Goal: Navigation & Orientation: Find specific page/section

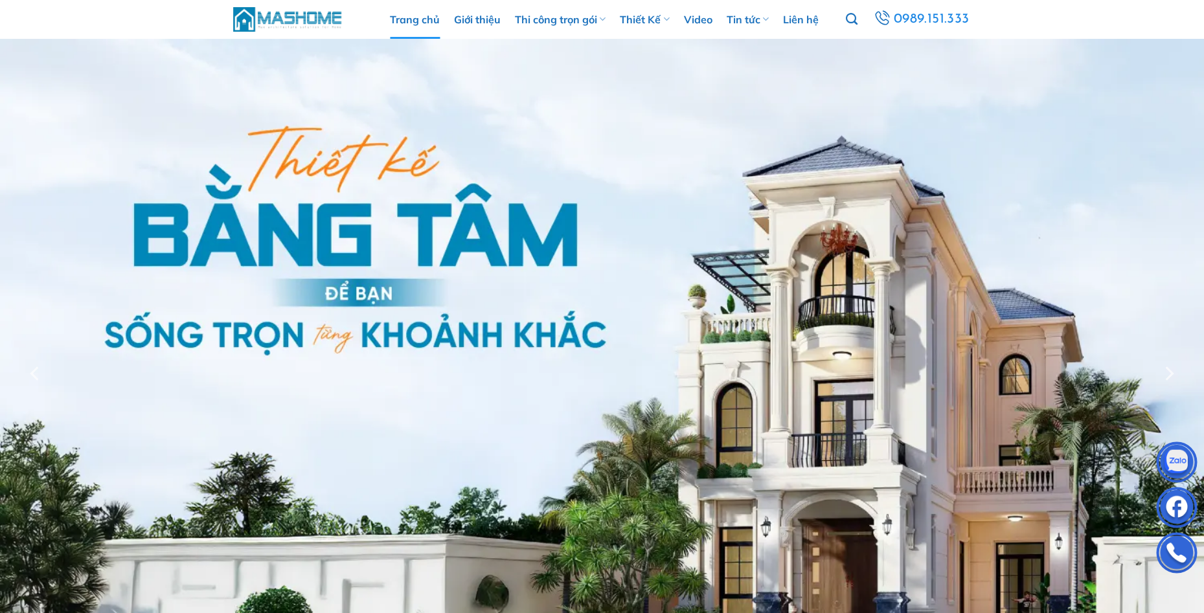
click at [277, 22] on img at bounding box center [288, 19] width 110 height 28
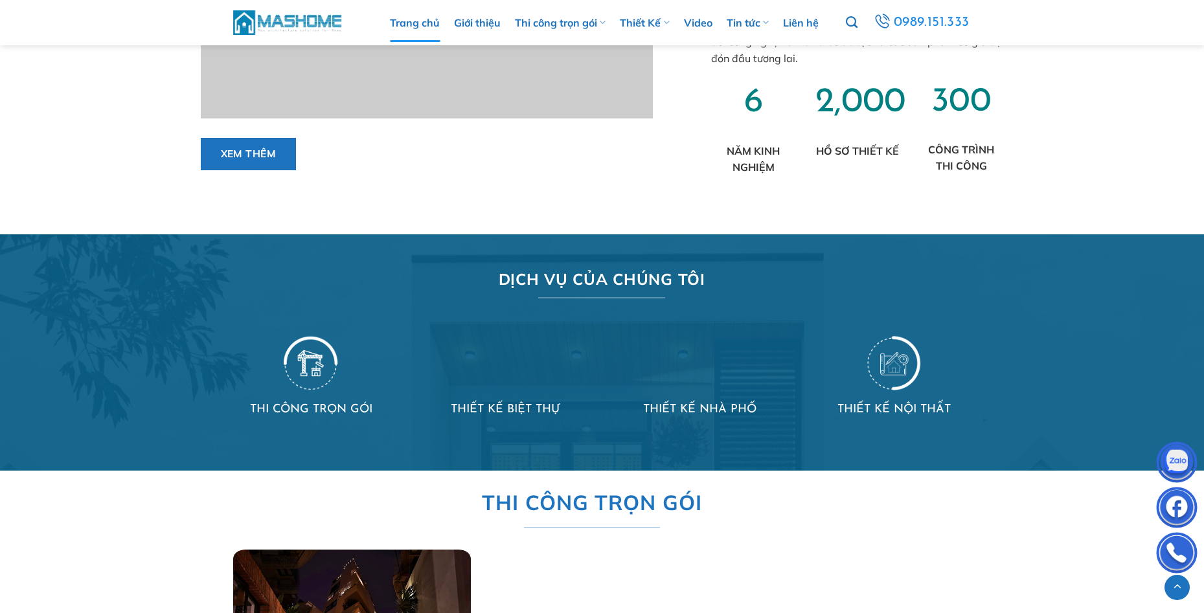
scroll to position [1295, 0]
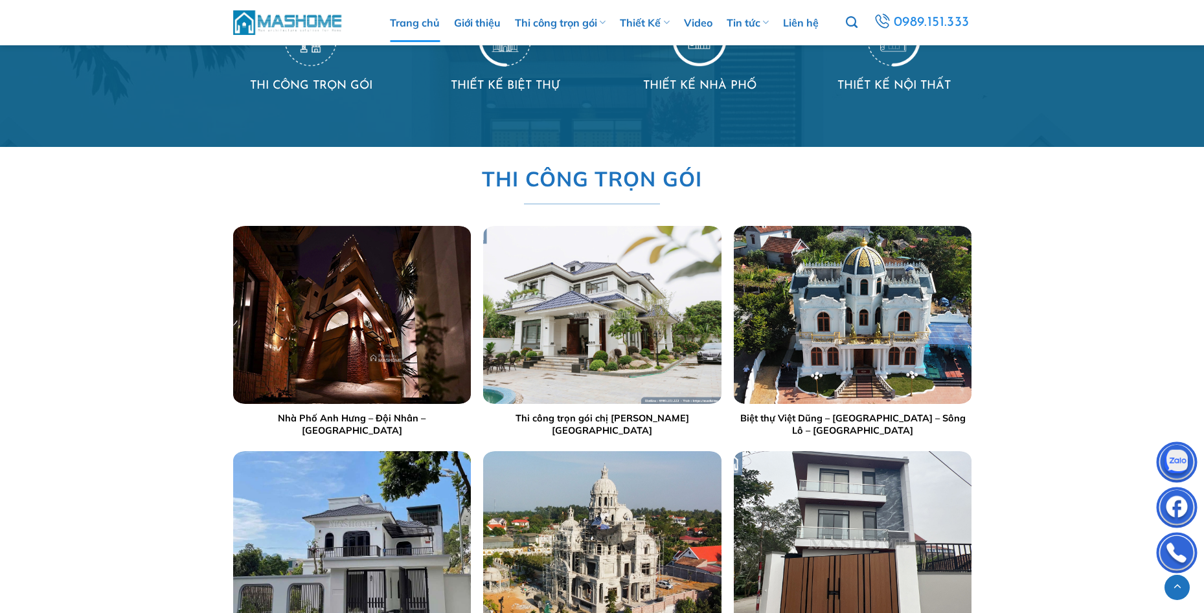
click at [368, 334] on img "Nhà Phố Anh Hưng - Đội Nhân - Hà Nội" at bounding box center [351, 315] width 238 height 178
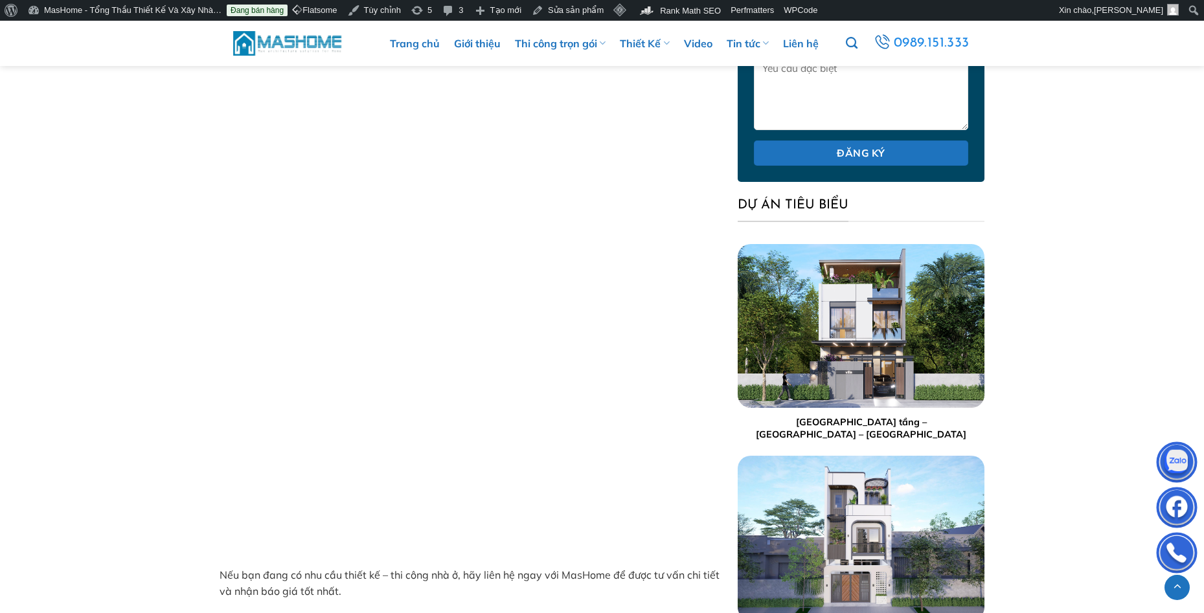
scroll to position [5544, 0]
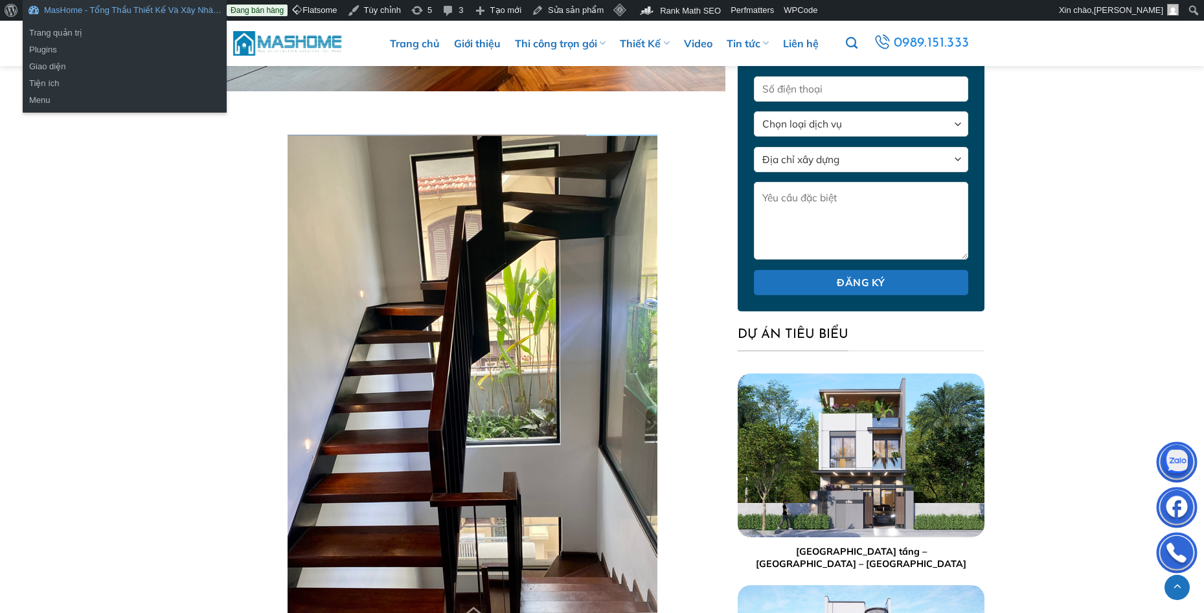
click at [79, 10] on link "MasHome - Tổng Thầu Thiết Kế Và Xây Nhà…" at bounding box center [125, 10] width 204 height 21
click at [62, 32] on link "Trang quản trị" at bounding box center [125, 33] width 204 height 17
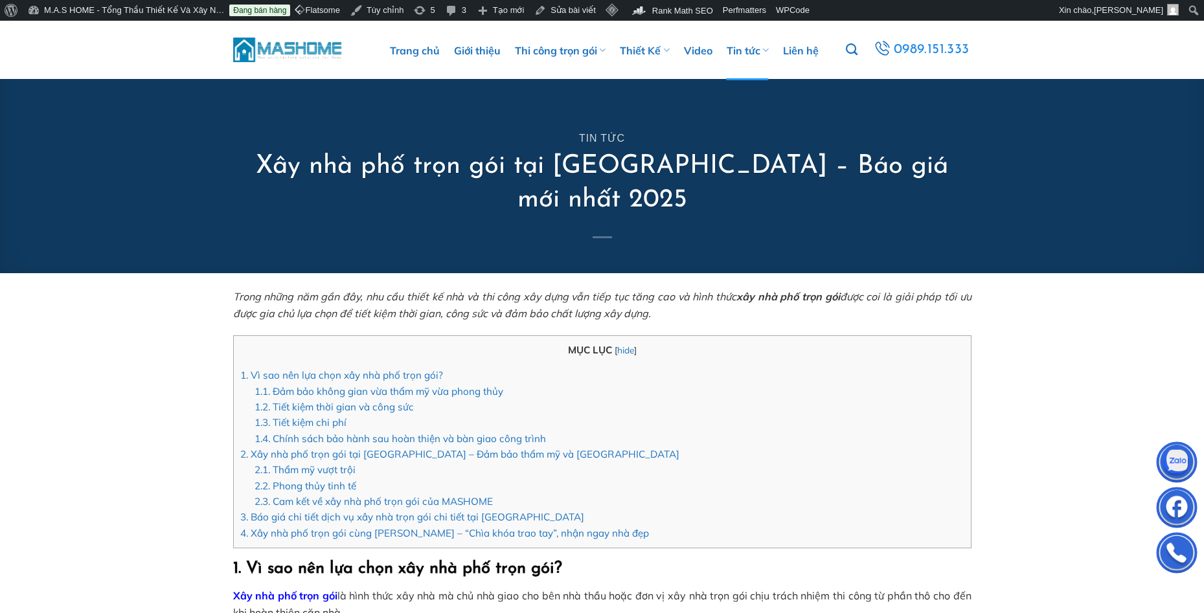
click at [281, 52] on img at bounding box center [288, 50] width 110 height 28
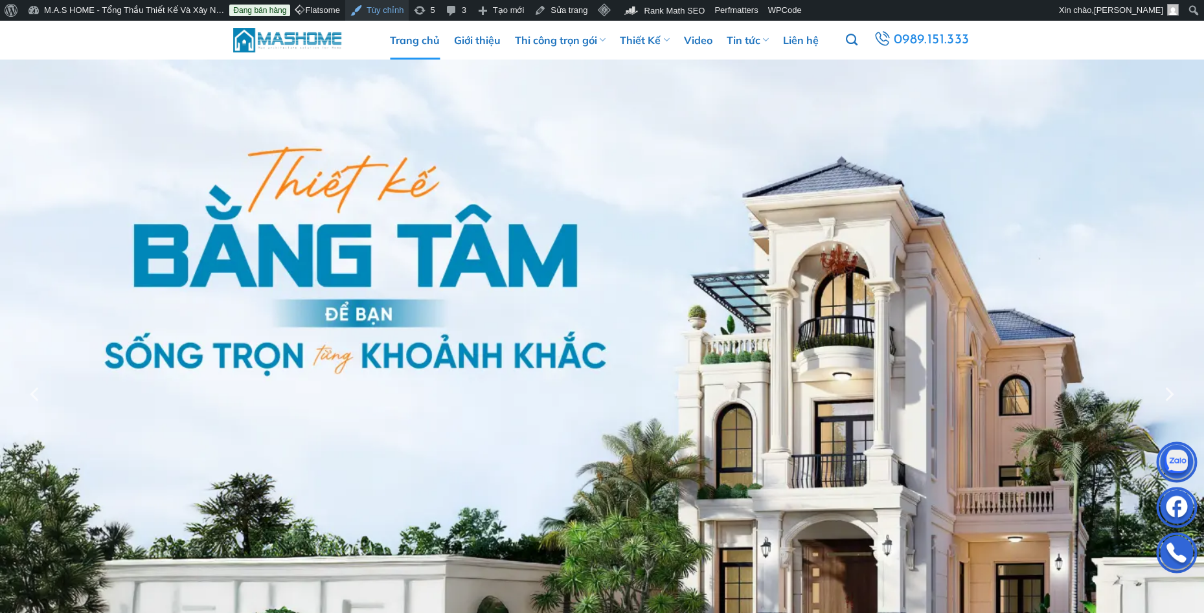
click at [349, 6] on link "Tùy chỉnh" at bounding box center [376, 10] width 63 height 21
click at [372, 13] on link "Tùy chỉnh" at bounding box center [376, 10] width 63 height 21
click at [279, 40] on img at bounding box center [288, 40] width 110 height 39
click at [1166, 390] on icon "Next" at bounding box center [1168, 394] width 23 height 23
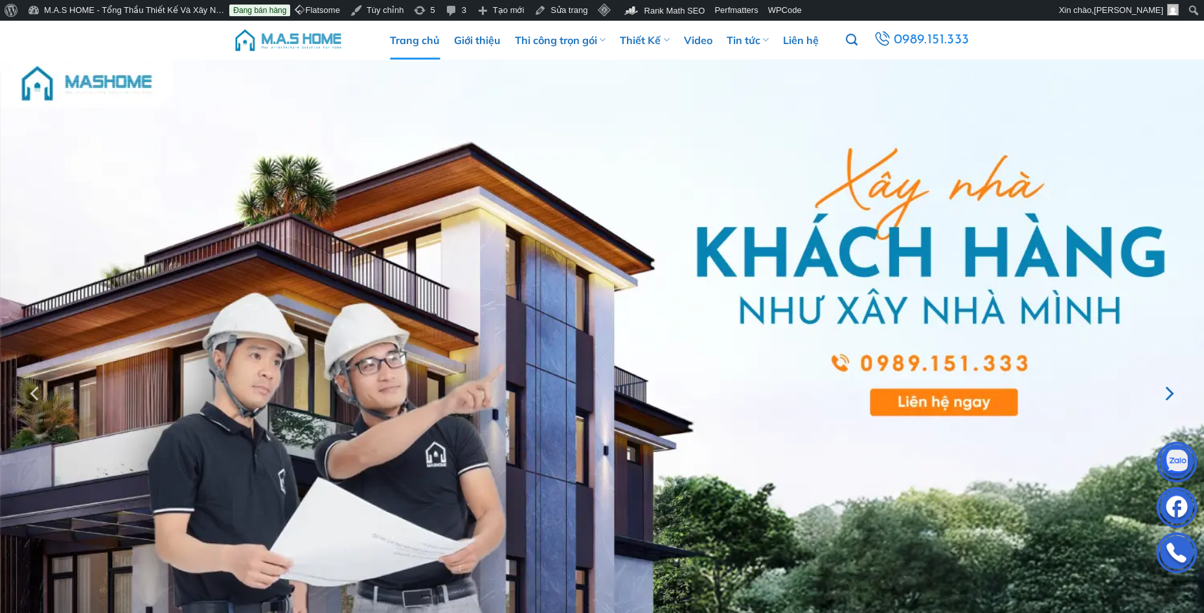
click at [1168, 394] on icon "Next" at bounding box center [1168, 393] width 23 height 23
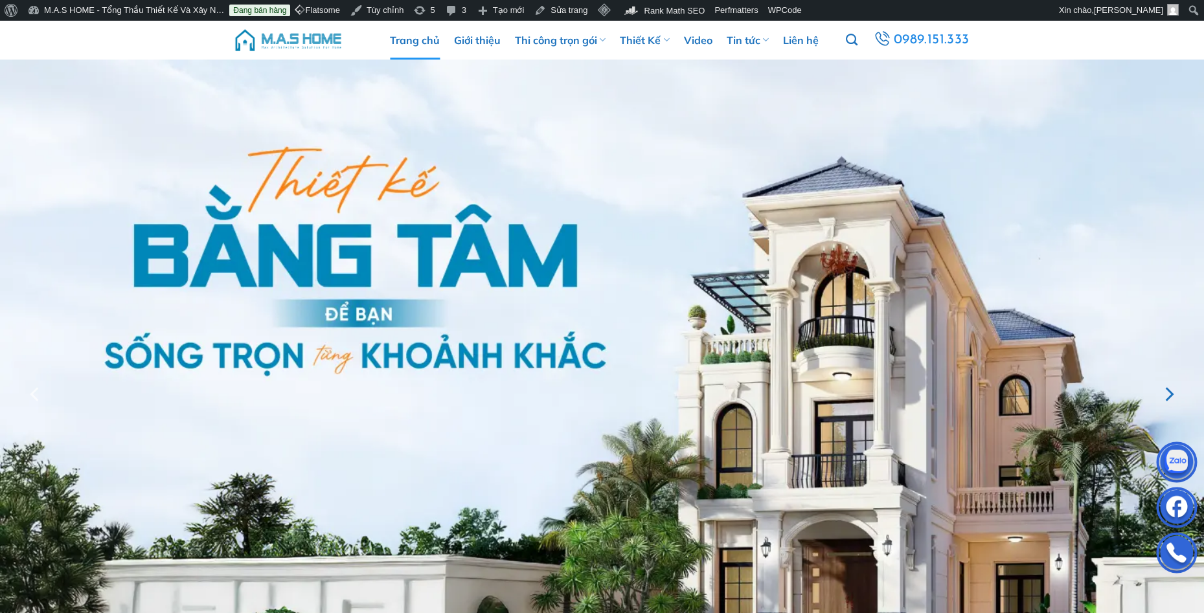
click at [1168, 394] on icon "Next" at bounding box center [1168, 394] width 23 height 23
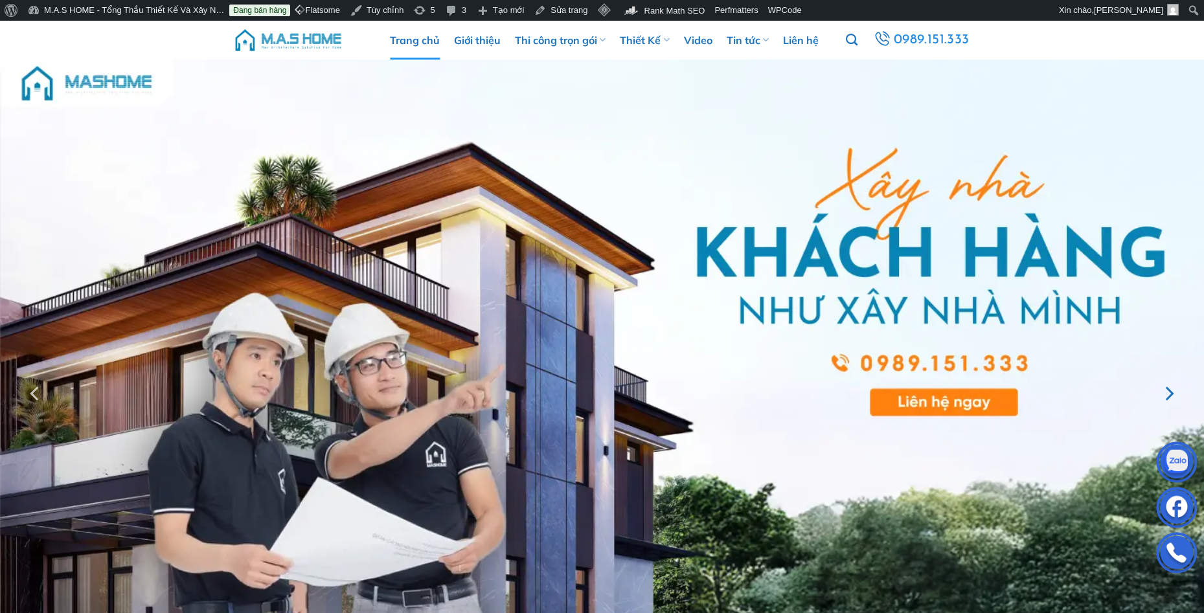
click at [1168, 394] on icon "Next" at bounding box center [1168, 393] width 23 height 23
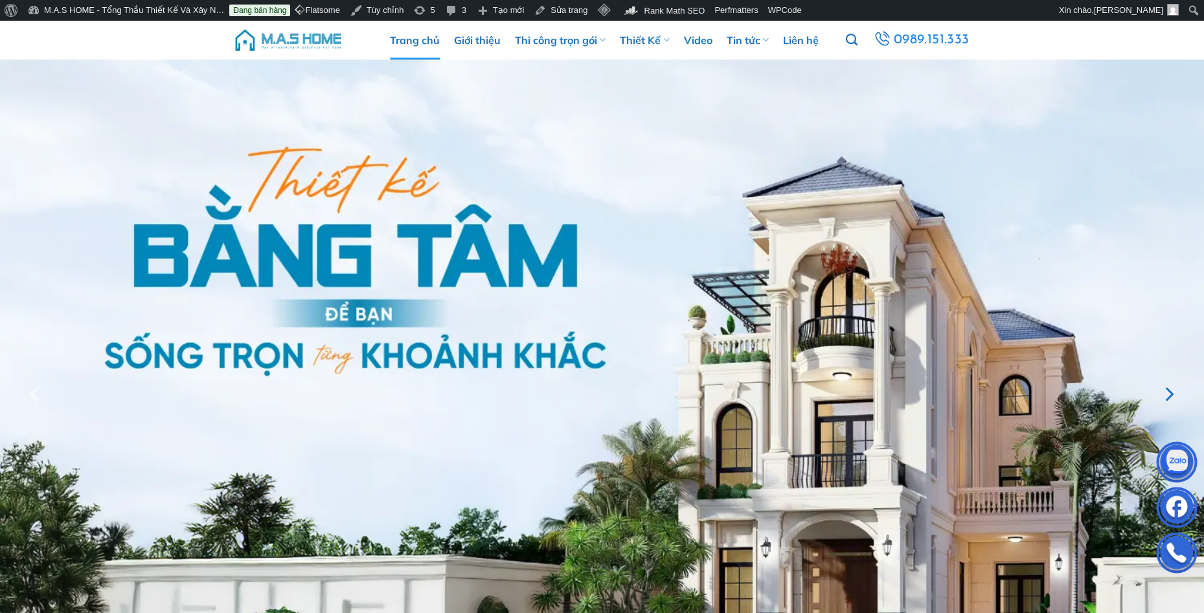
click at [1168, 394] on icon "Next" at bounding box center [1168, 394] width 23 height 23
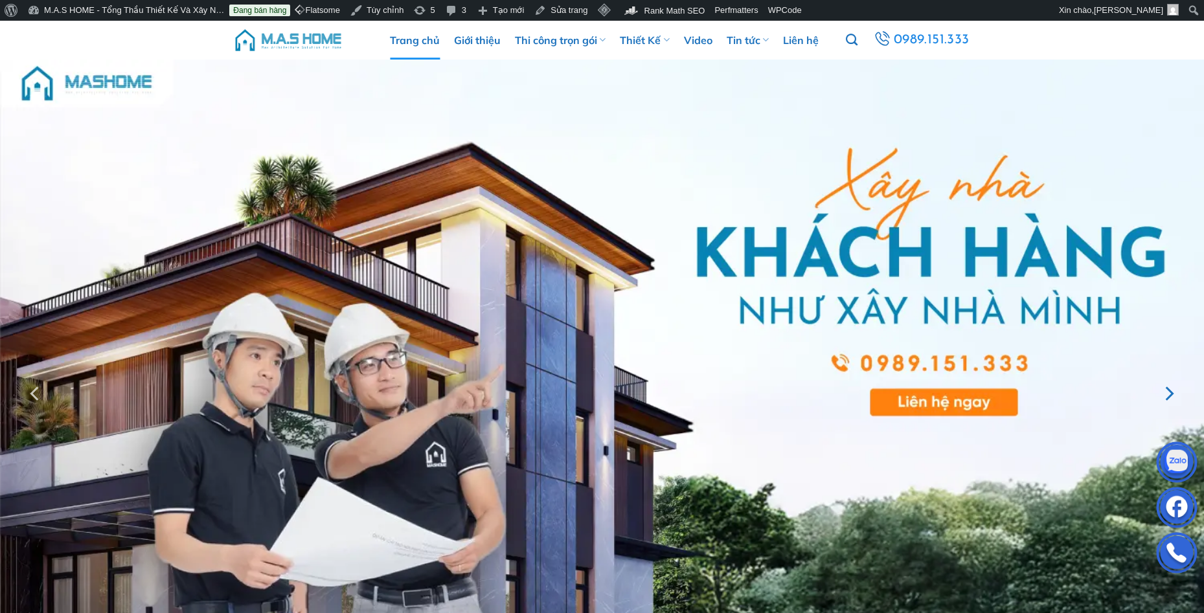
click at [1168, 394] on icon "Next" at bounding box center [1168, 393] width 23 height 23
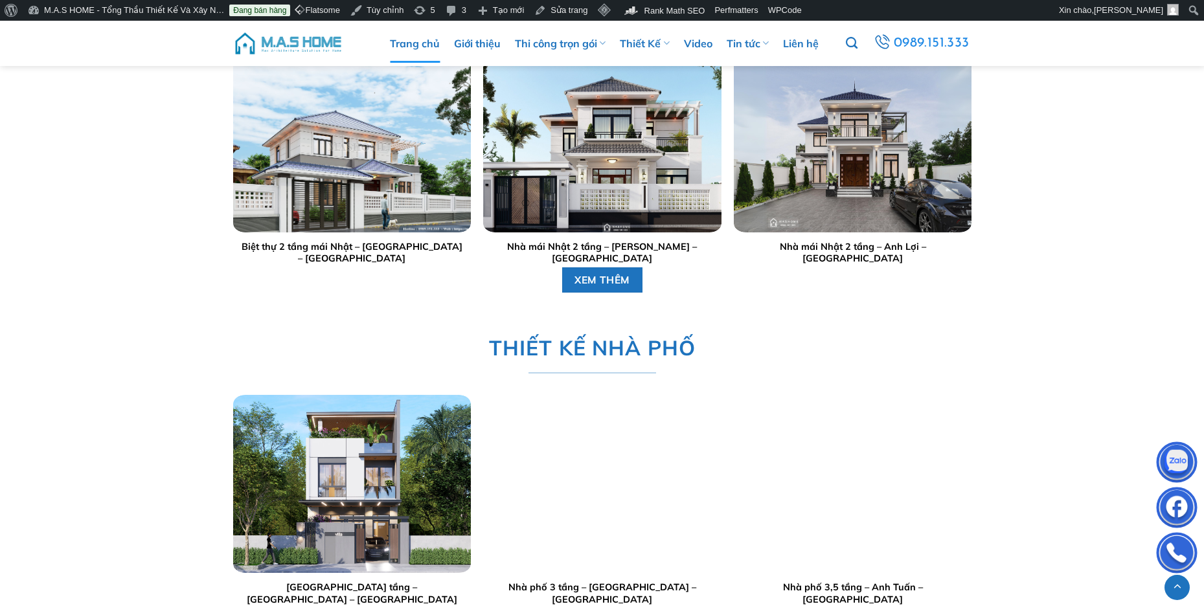
scroll to position [2331, 0]
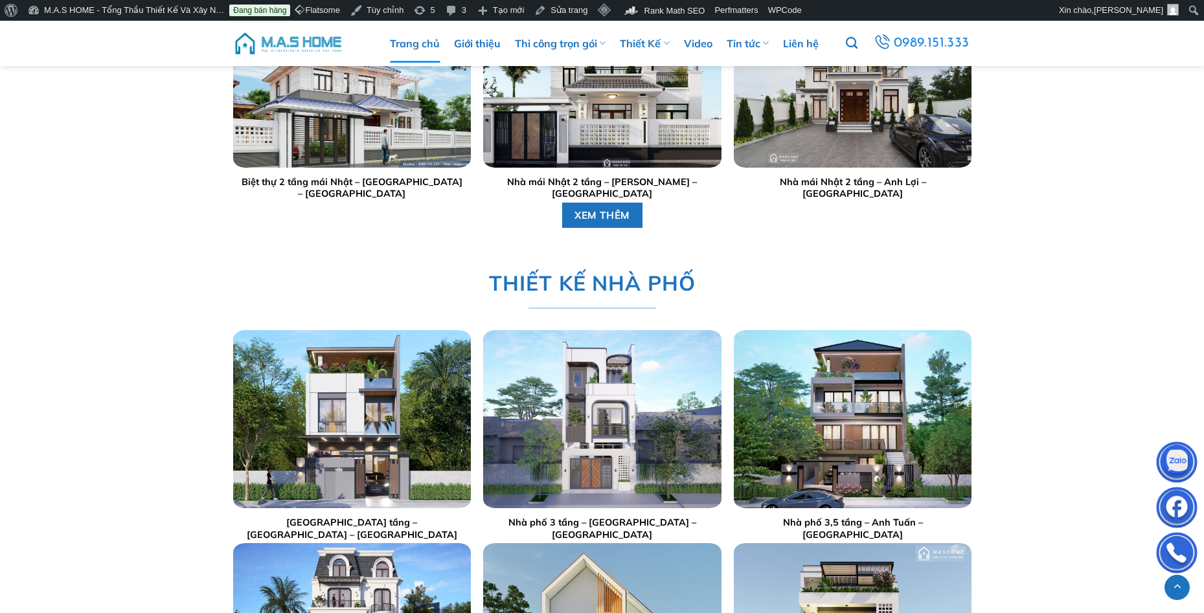
drag, startPoint x: 247, startPoint y: 321, endPoint x: 256, endPoint y: 323, distance: 8.6
click at [247, 321] on div "THIẾT KẾ NHÀ PHỐ [GEOGRAPHIC_DATA] tầng – [GEOGRAPHIC_DATA] – [GEOGRAPHIC_DATA]…" at bounding box center [602, 525] width 738 height 535
